Goal: Task Accomplishment & Management: Use online tool/utility

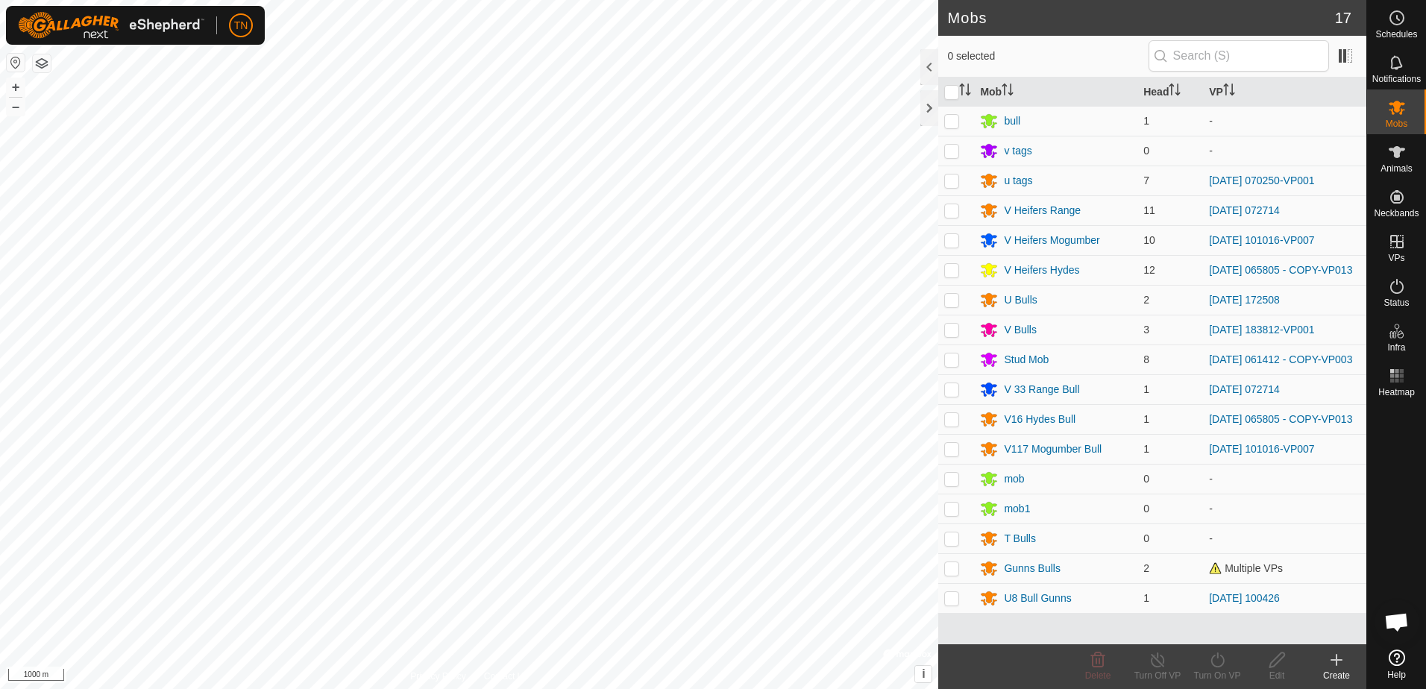
scroll to position [1470, 0]
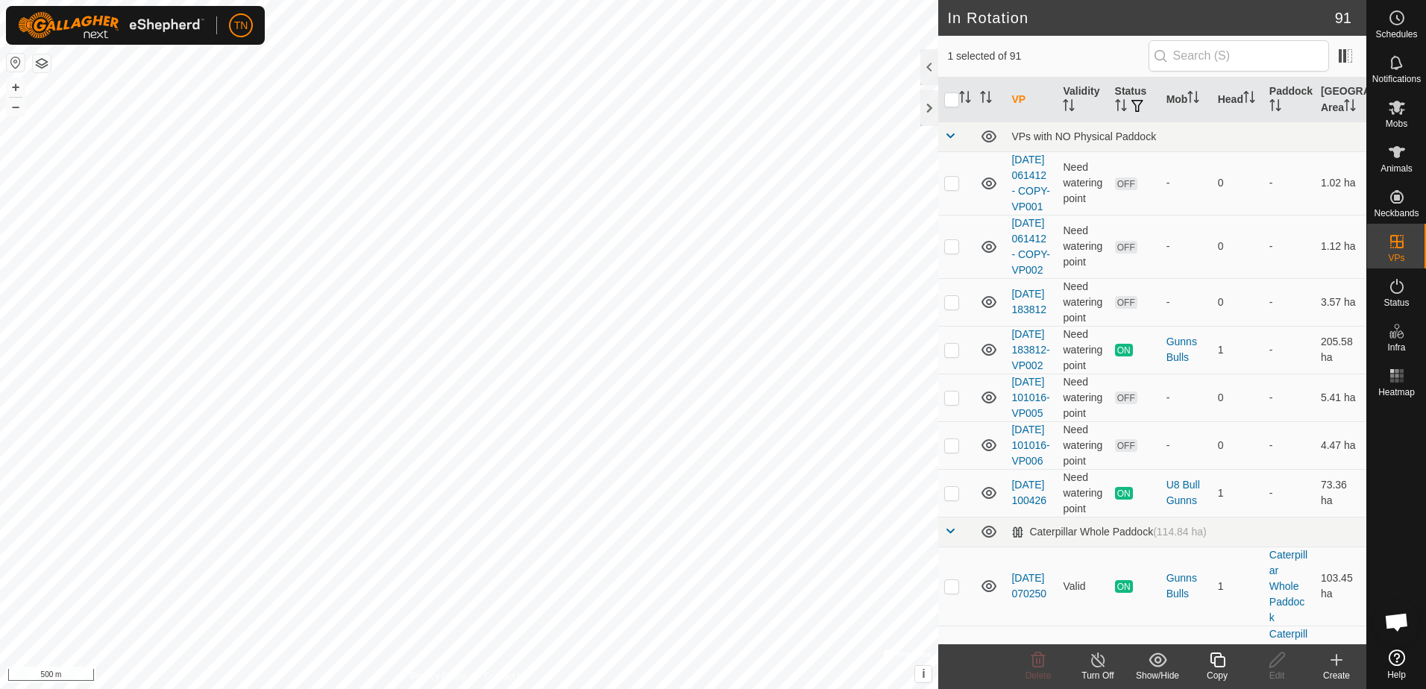
click at [1225, 674] on div "Copy" at bounding box center [1218, 675] width 60 height 13
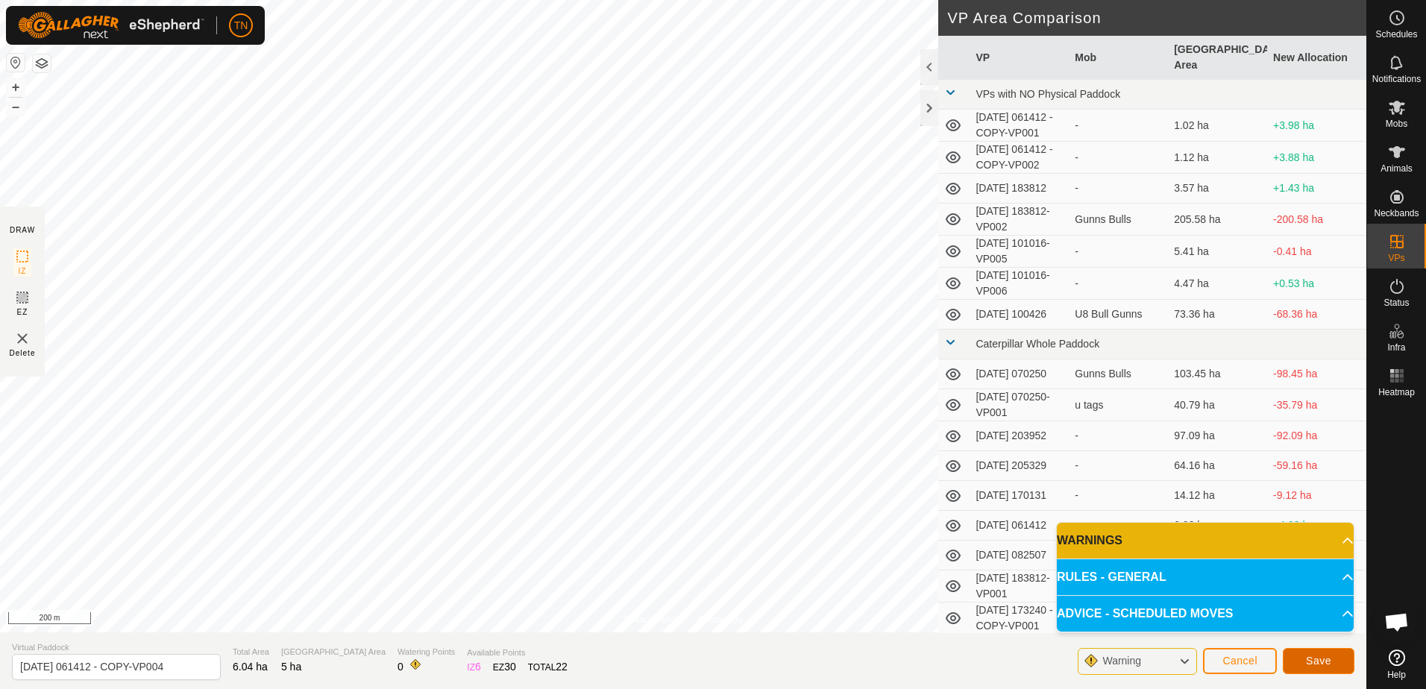
click at [1320, 662] on span "Save" at bounding box center [1318, 661] width 25 height 12
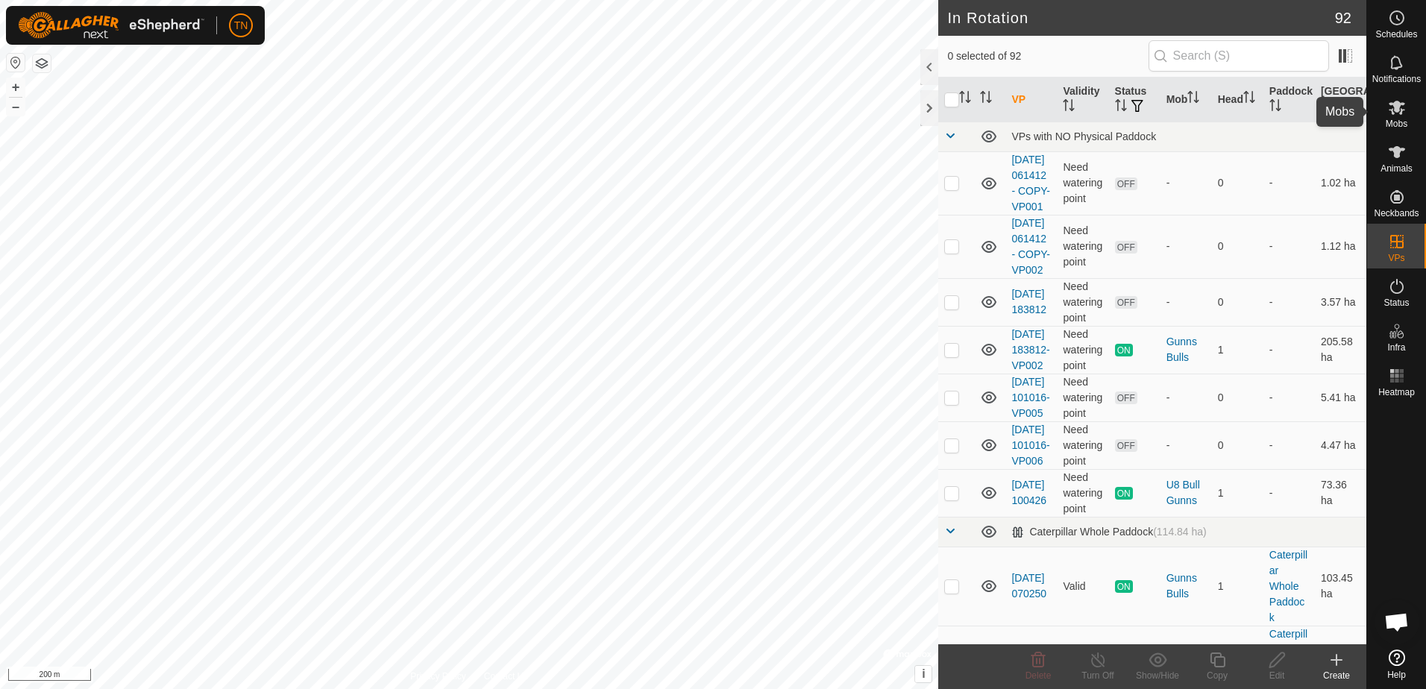
click at [1395, 113] on icon at bounding box center [1397, 107] width 18 height 18
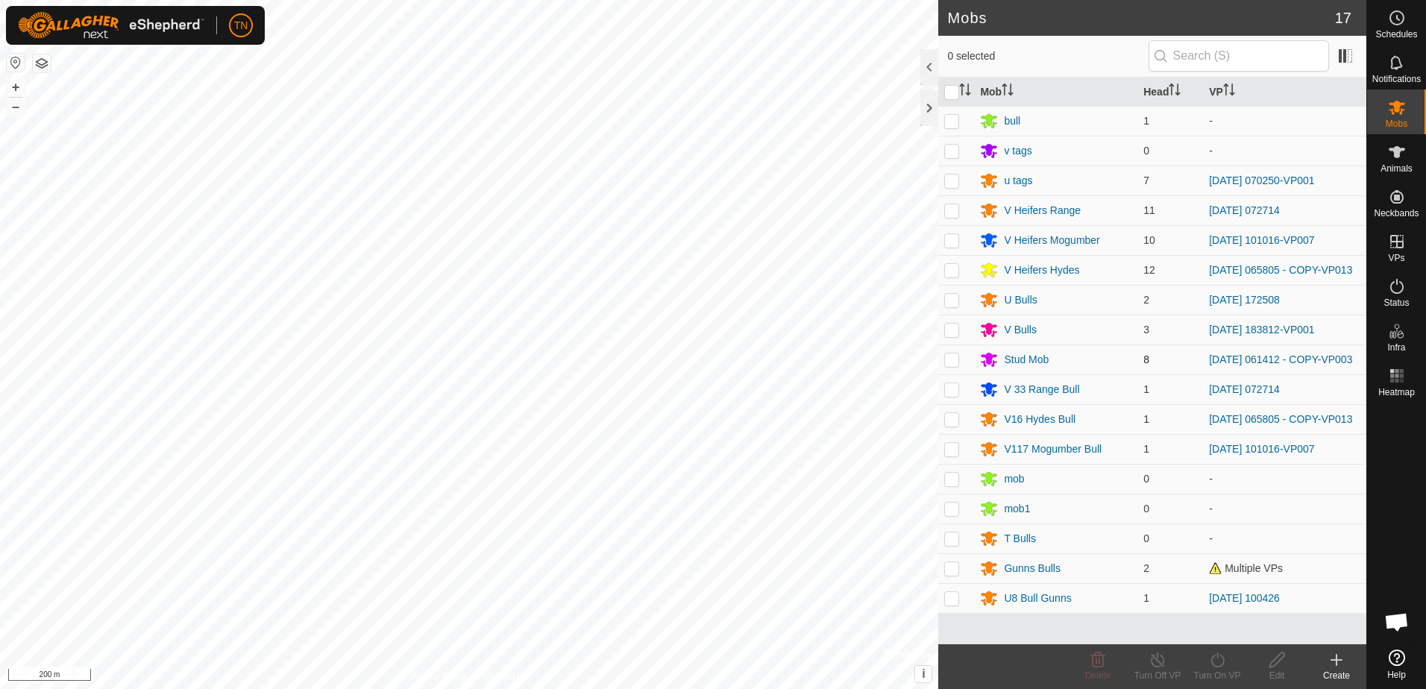
click at [954, 360] on p-checkbox at bounding box center [951, 360] width 15 height 12
checkbox input "true"
click at [1218, 662] on icon at bounding box center [1218, 660] width 19 height 18
click at [1232, 627] on link "Now" at bounding box center [1262, 628] width 148 height 30
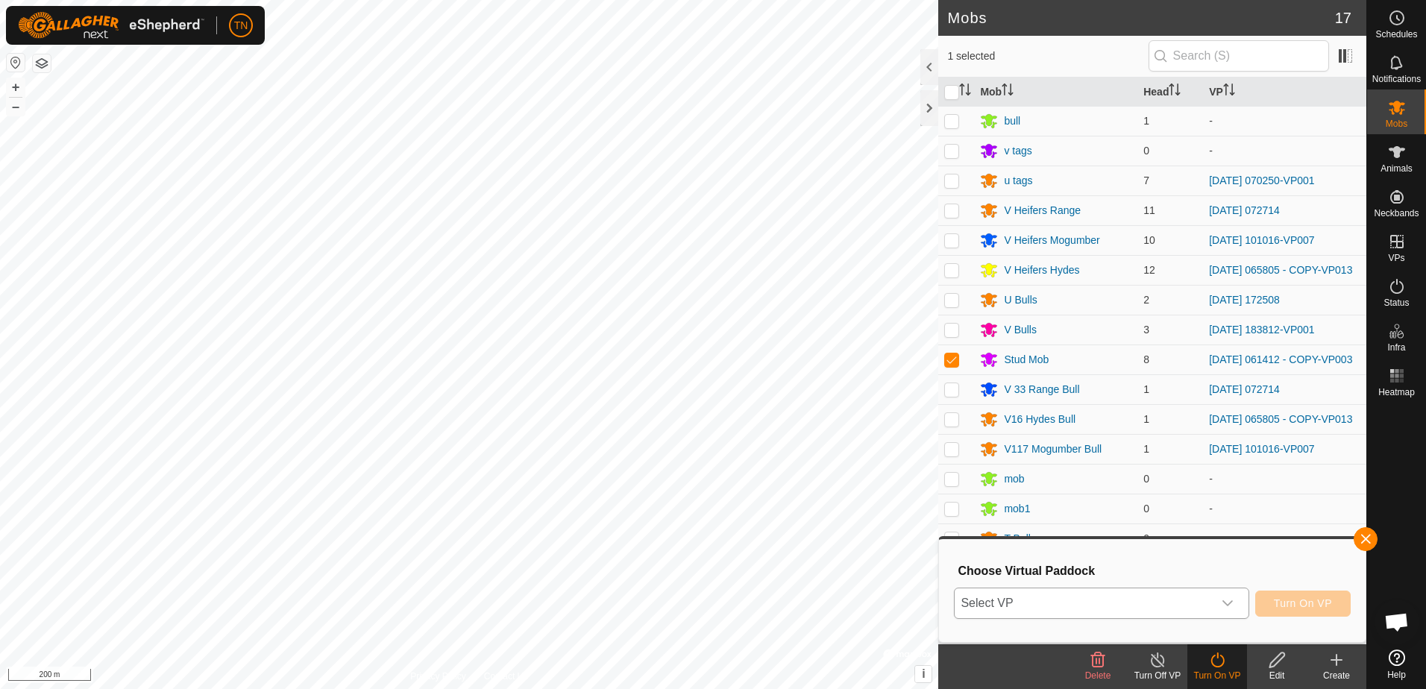
click at [1188, 607] on span "Select VP" at bounding box center [1083, 604] width 257 height 30
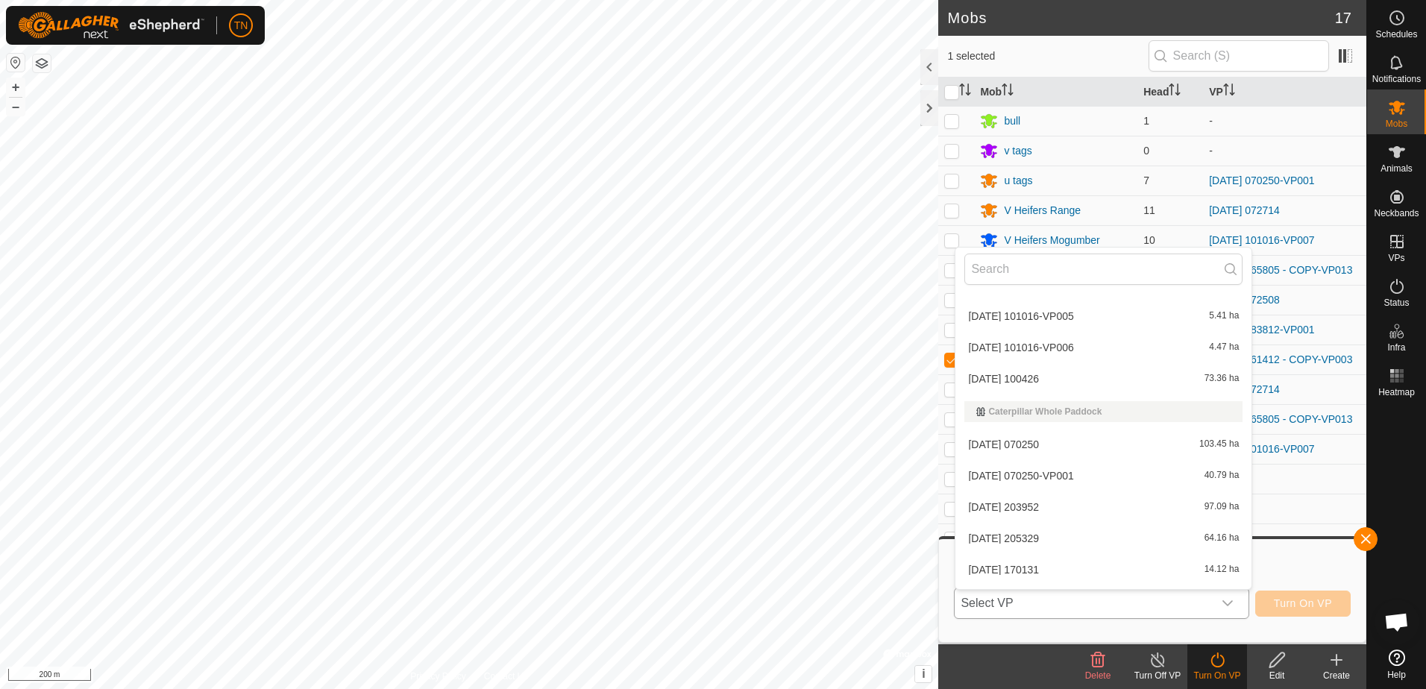
scroll to position [373, 0]
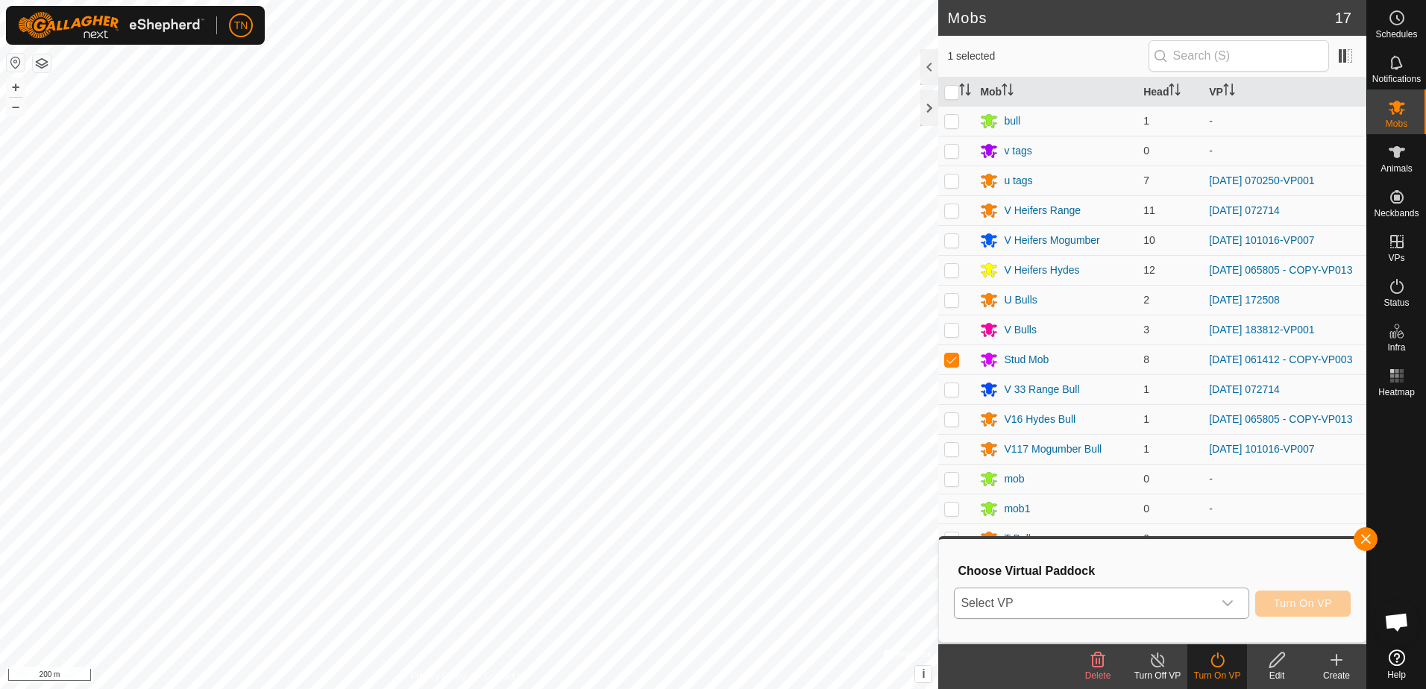
click at [1230, 602] on icon "dropdown trigger" at bounding box center [1228, 604] width 12 height 12
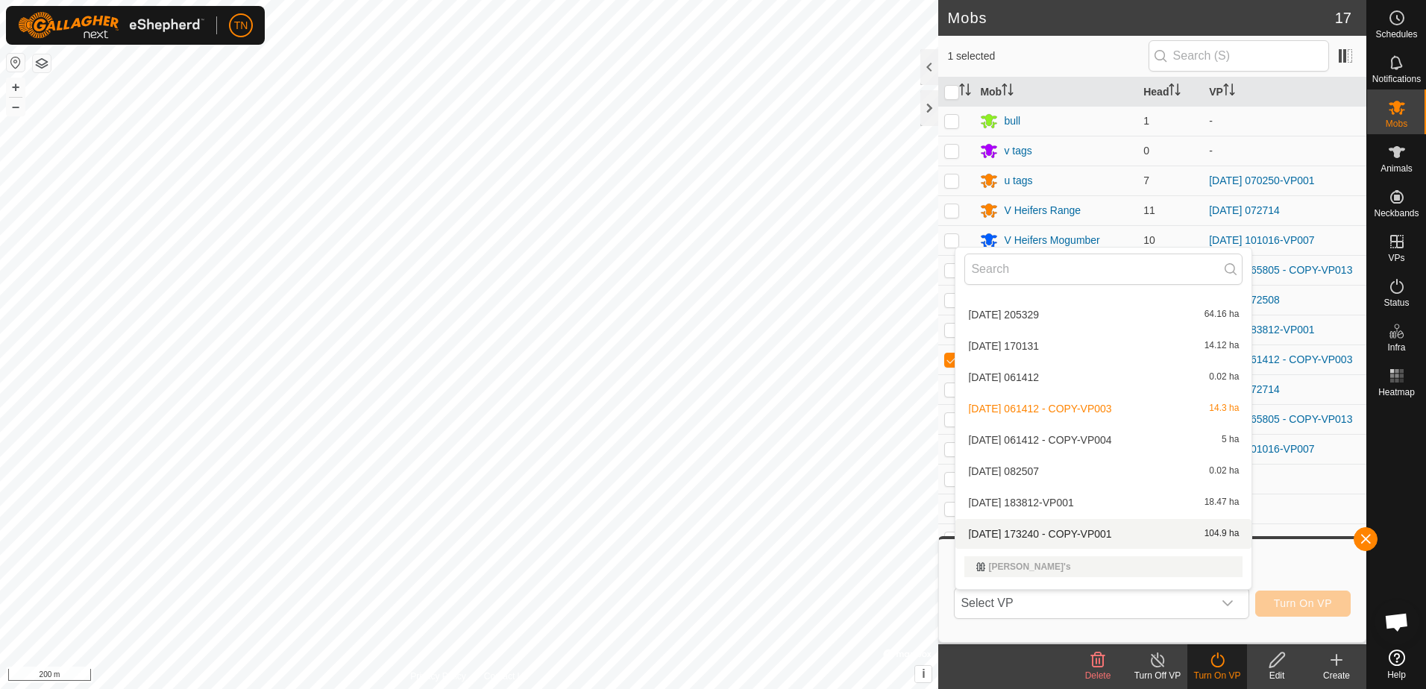
scroll to position [398, 0]
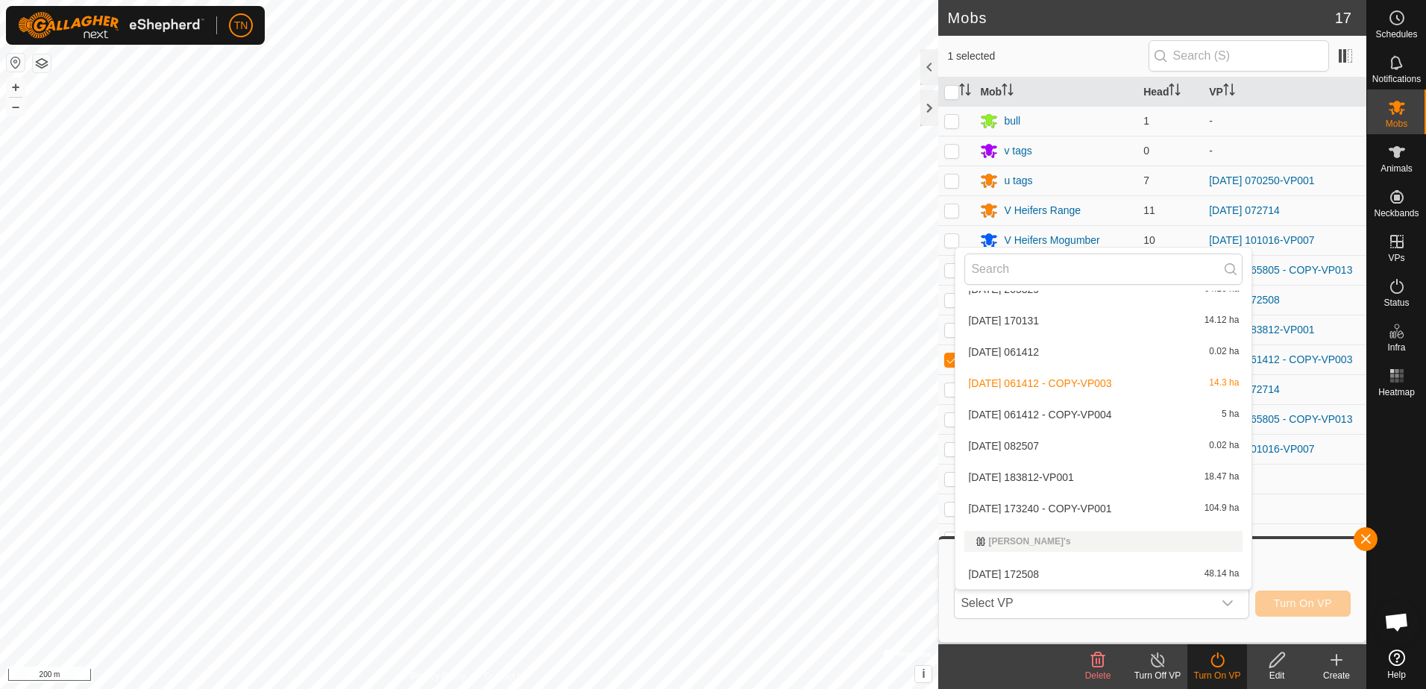
click at [1181, 410] on li "[DATE] 061412 - COPY-VP004 5 ha" at bounding box center [1104, 415] width 296 height 30
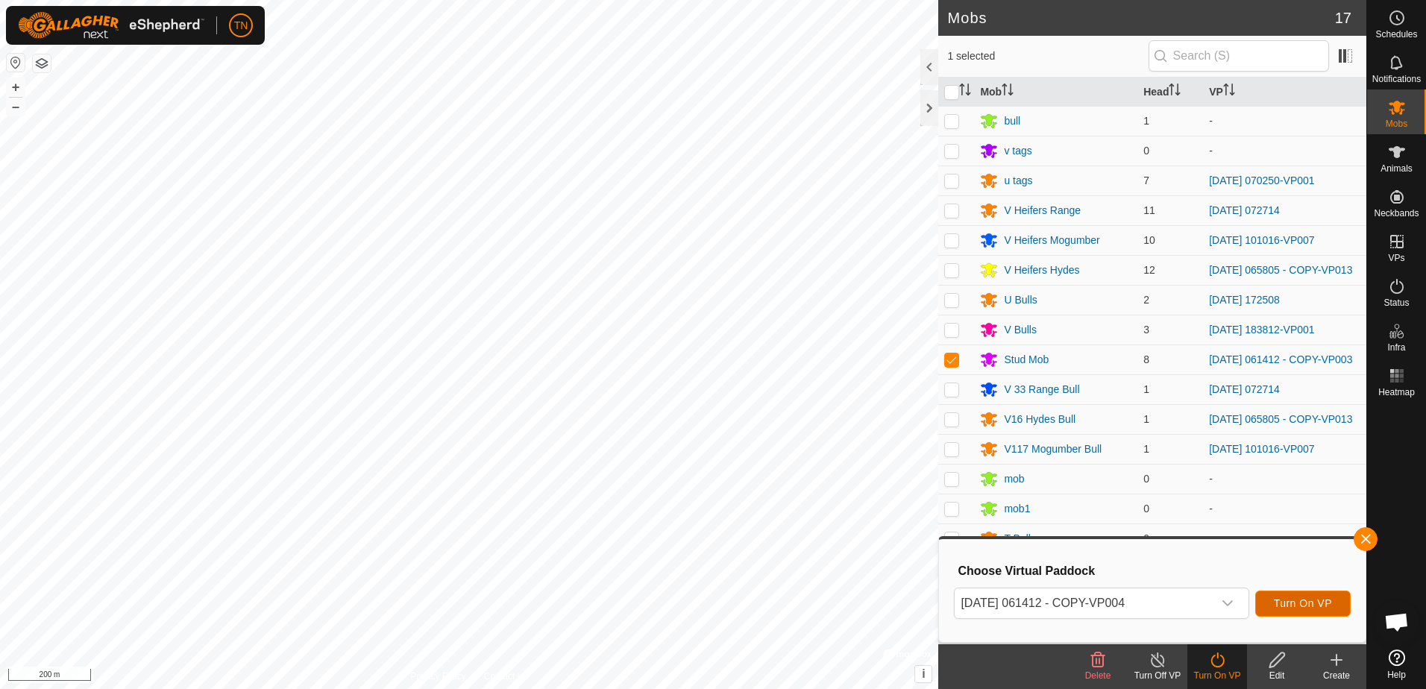
click at [1296, 601] on span "Turn On VP" at bounding box center [1303, 604] width 58 height 12
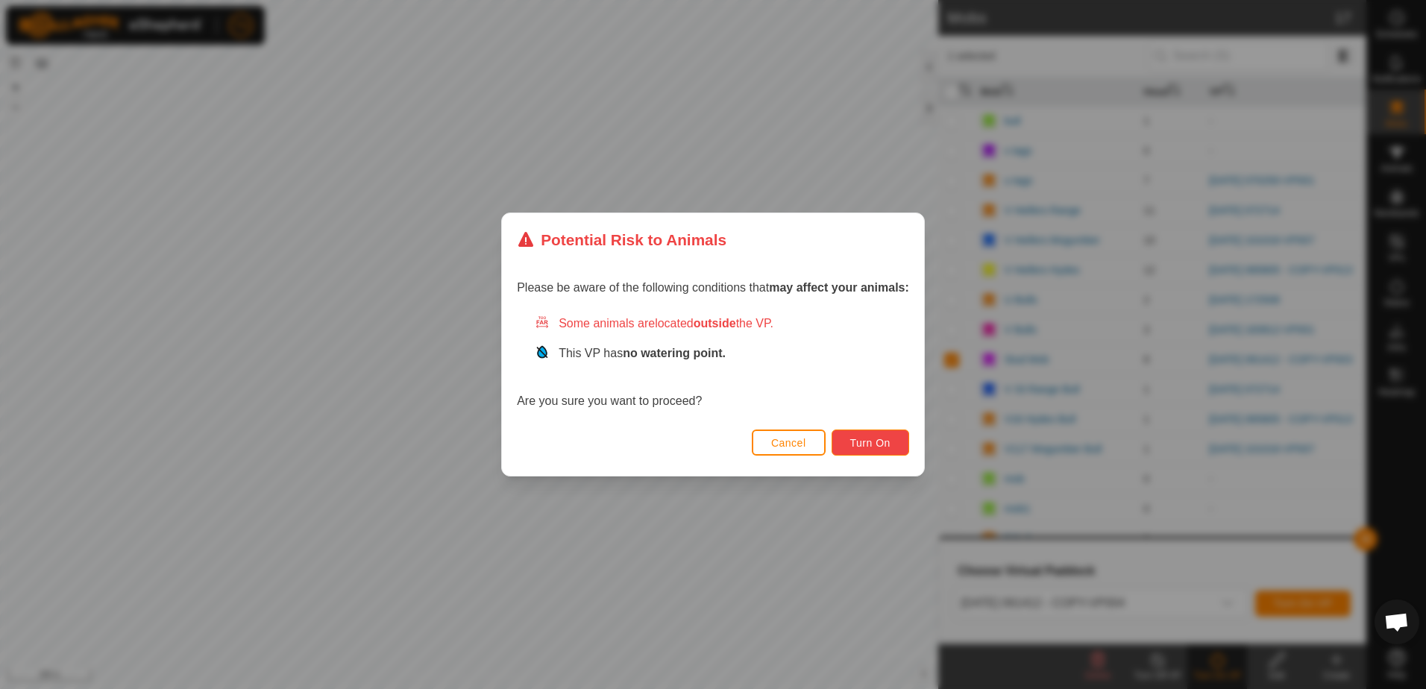
click at [892, 448] on button "Turn On" at bounding box center [871, 443] width 78 height 26
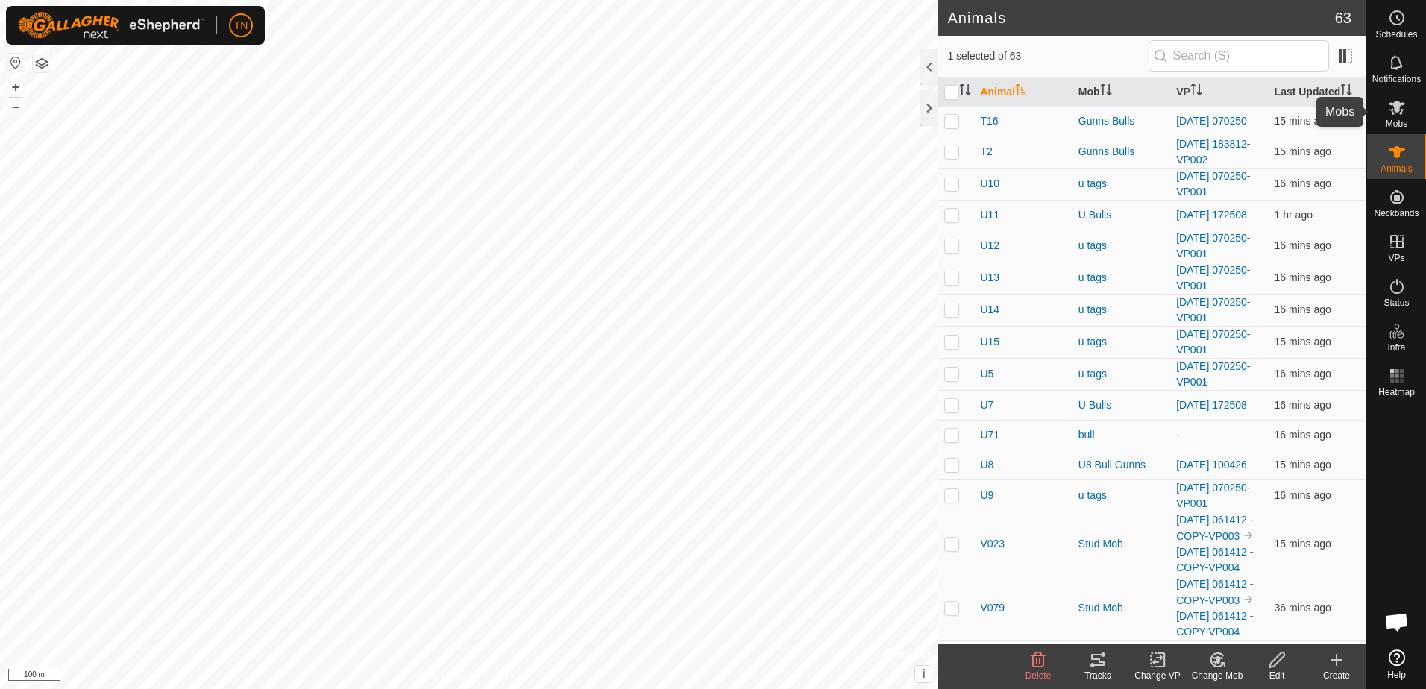
click at [1391, 114] on icon at bounding box center [1397, 107] width 18 height 18
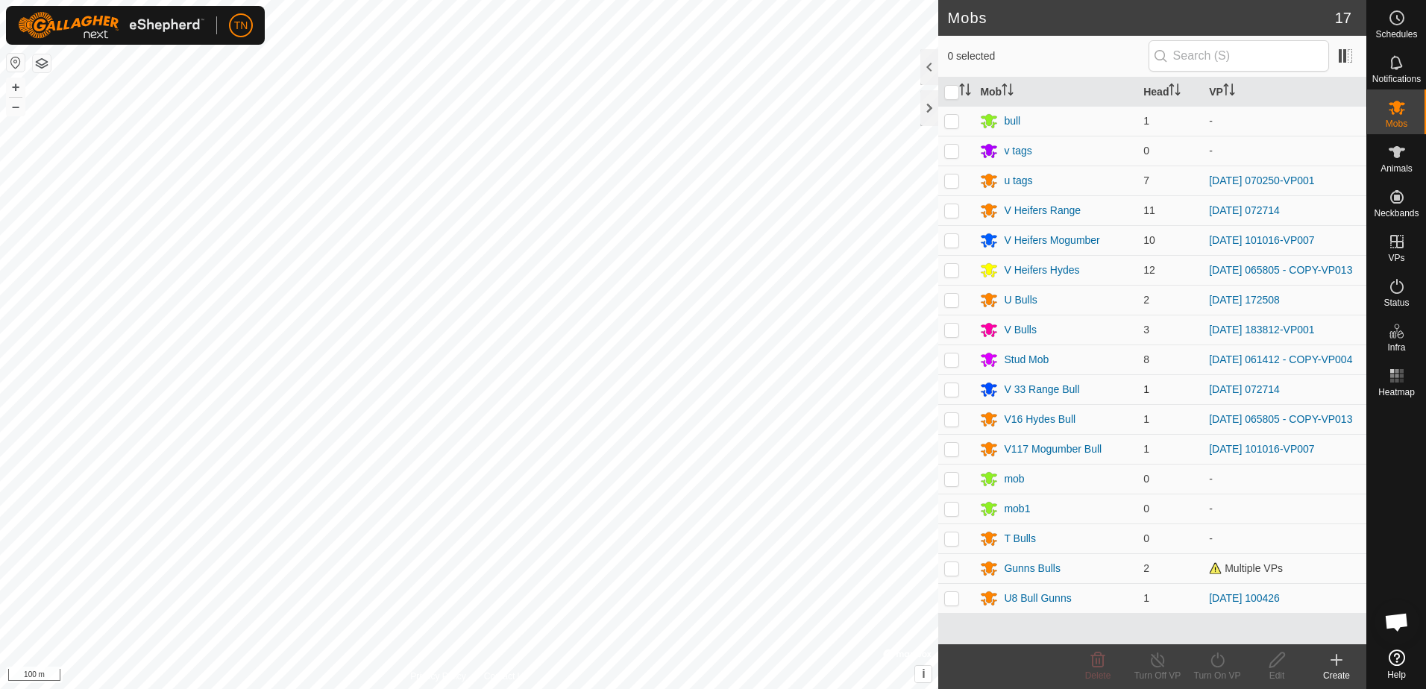
click at [956, 395] on p-checkbox at bounding box center [951, 389] width 15 height 12
checkbox input "true"
click at [1219, 661] on icon at bounding box center [1218, 660] width 19 height 18
click at [1214, 629] on link "Now" at bounding box center [1262, 628] width 148 height 30
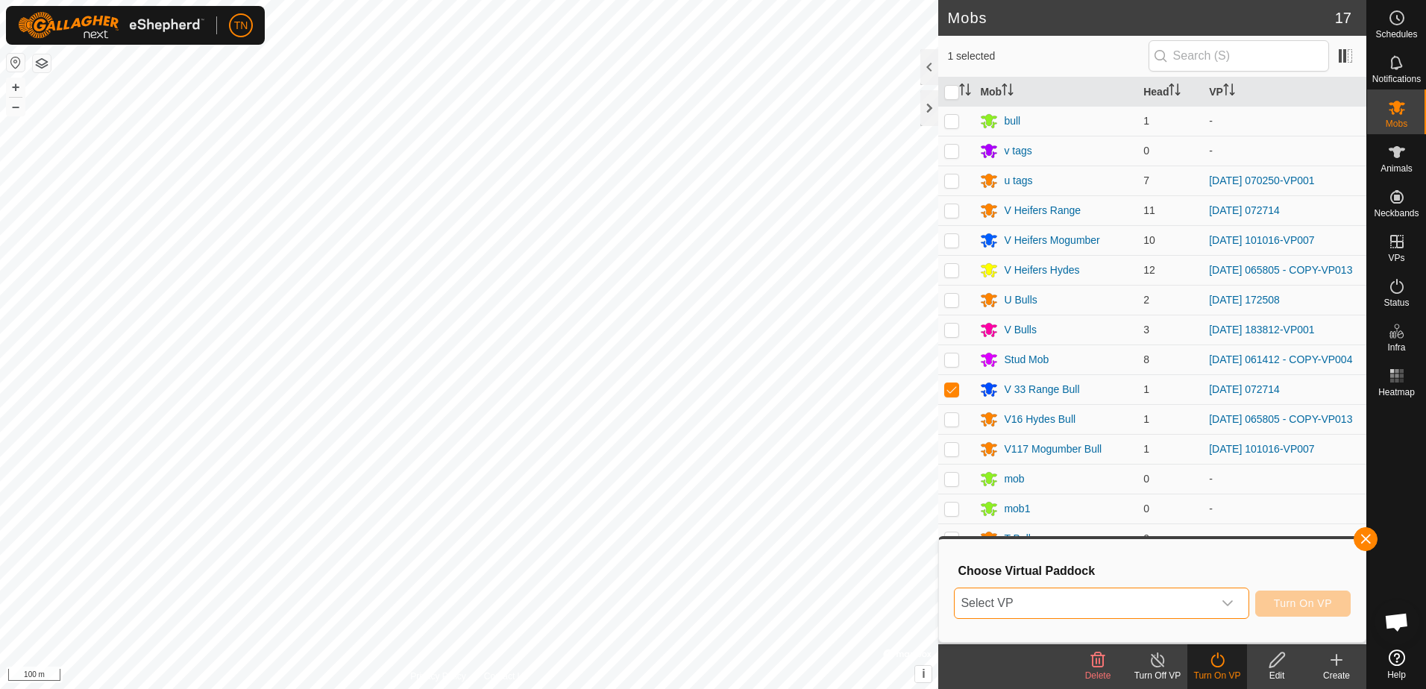
click at [1037, 598] on span "Select VP" at bounding box center [1083, 604] width 257 height 30
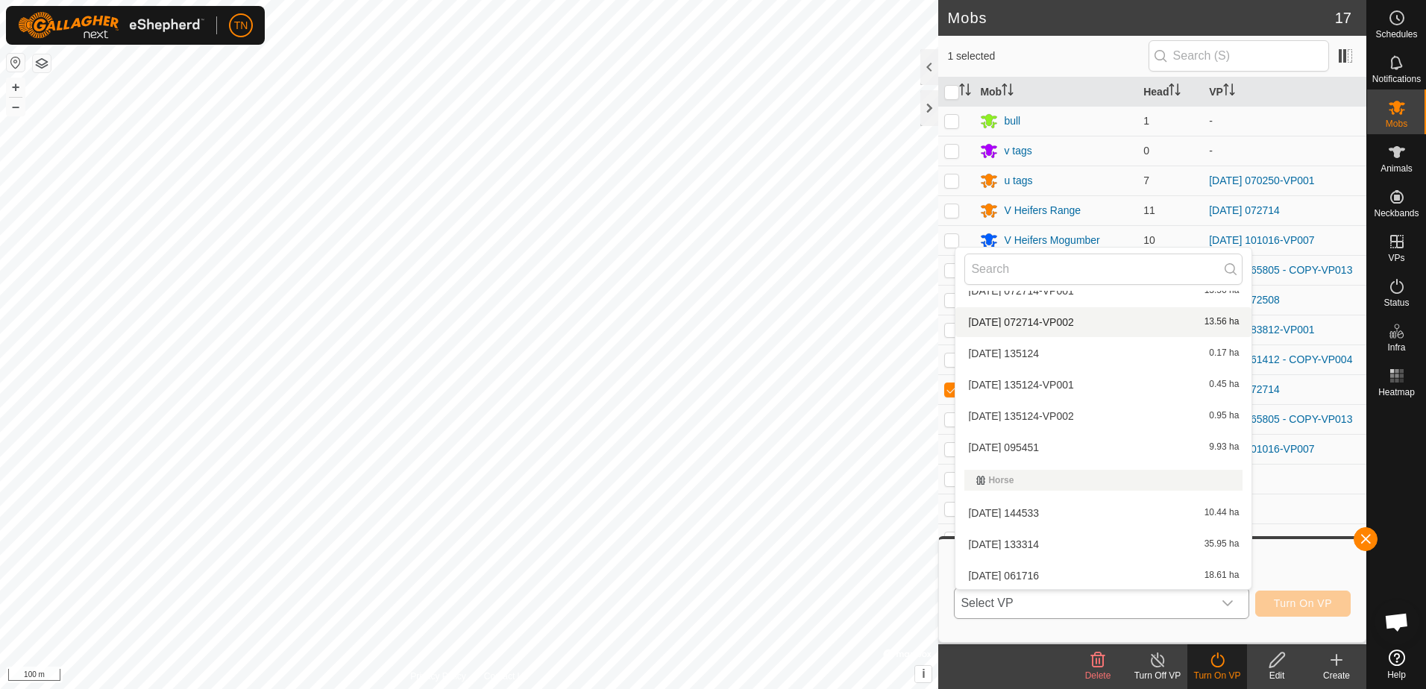
scroll to position [1044, 0]
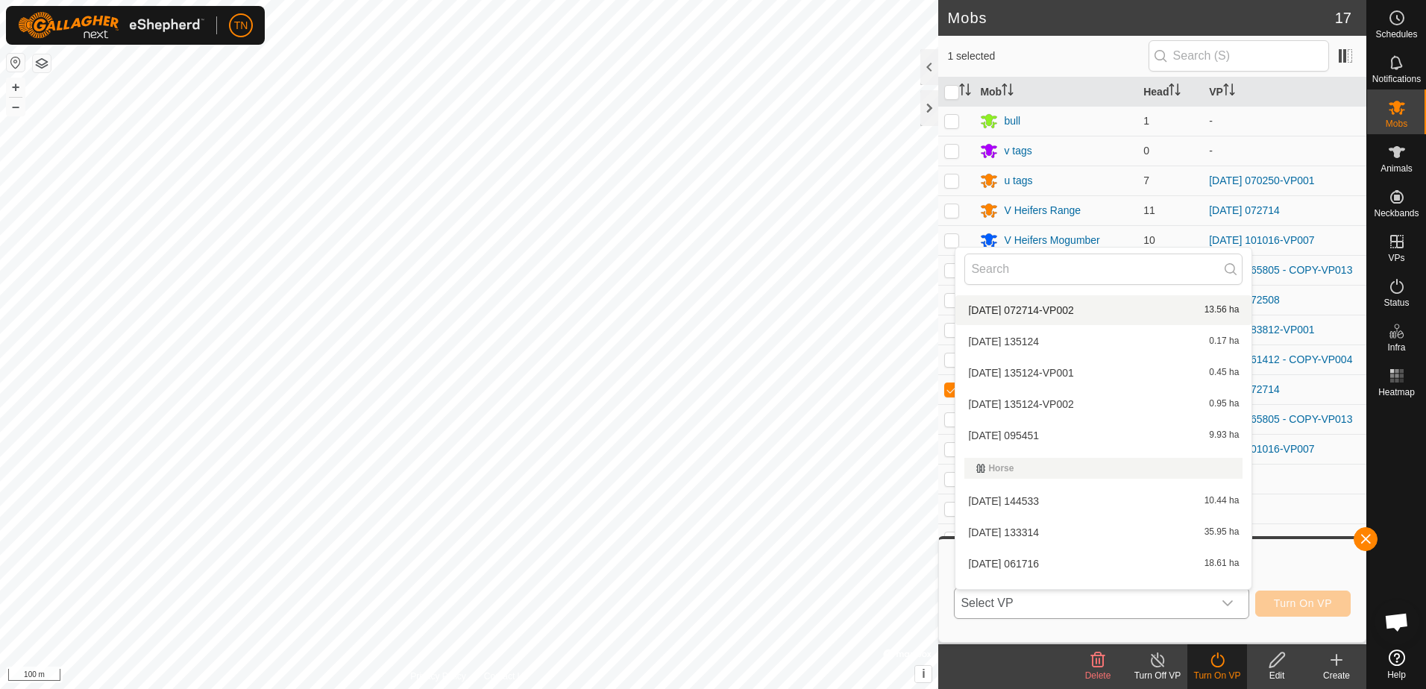
click at [1042, 302] on li "[DATE] 072714-VP002 13.56 ha" at bounding box center [1104, 310] width 296 height 30
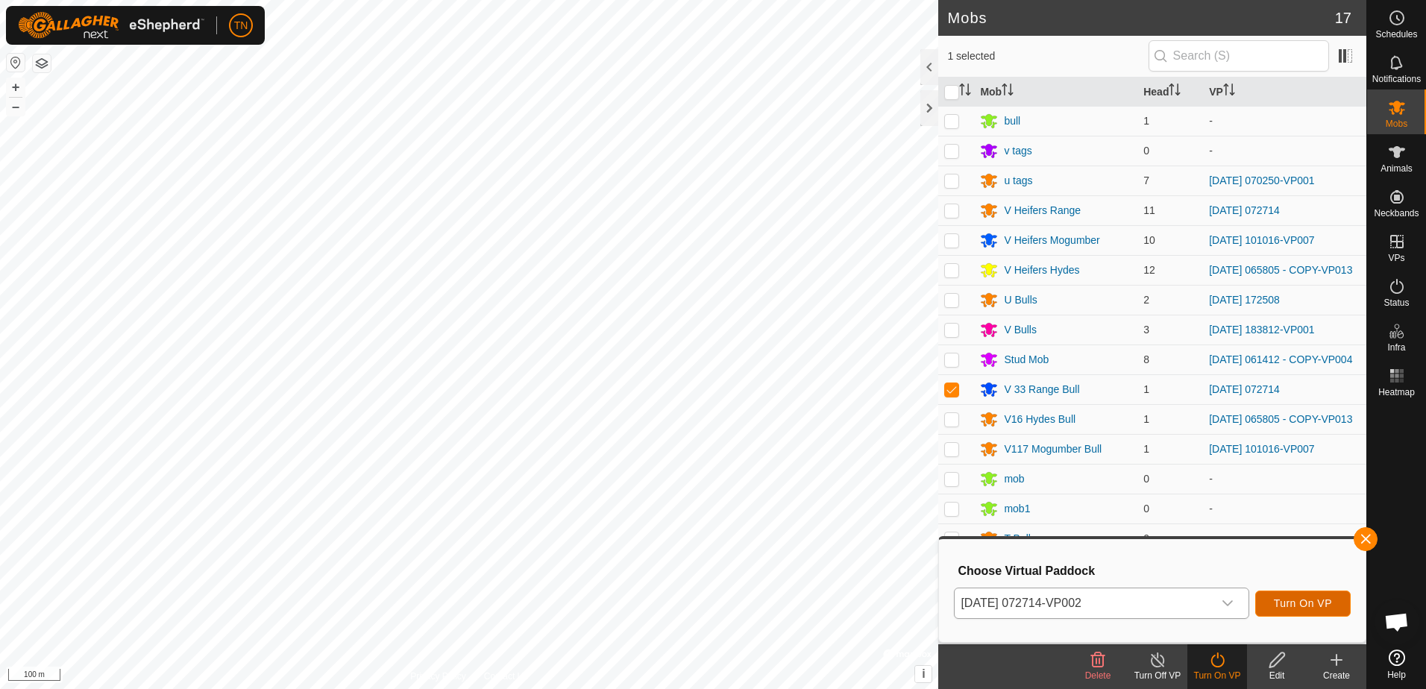
click at [1309, 601] on span "Turn On VP" at bounding box center [1303, 604] width 58 height 12
